Goal: Task Accomplishment & Management: Manage account settings

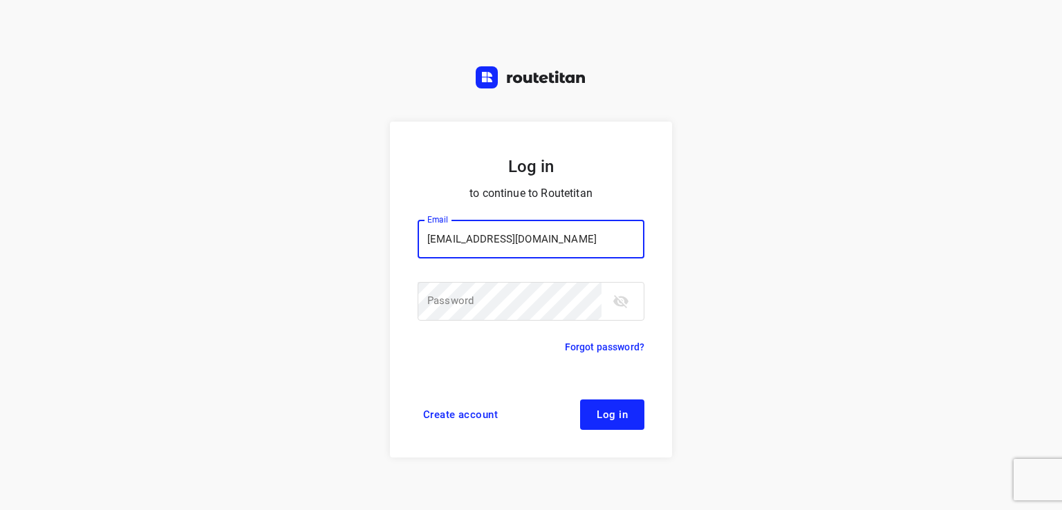
type input "remco@fruitopjewerk.nl"
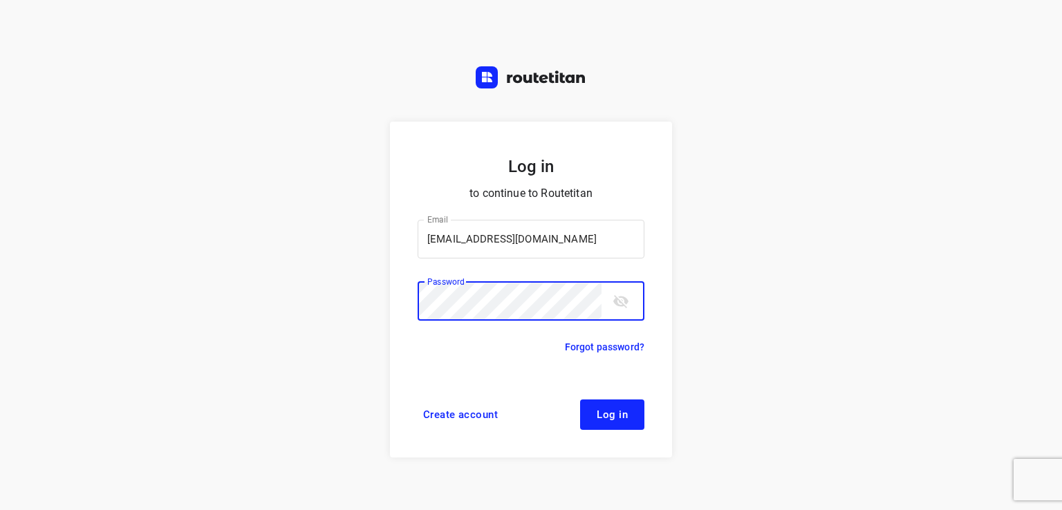
click at [580, 399] on button "Log in" at bounding box center [612, 414] width 64 height 30
